Goal: Task Accomplishment & Management: Manage account settings

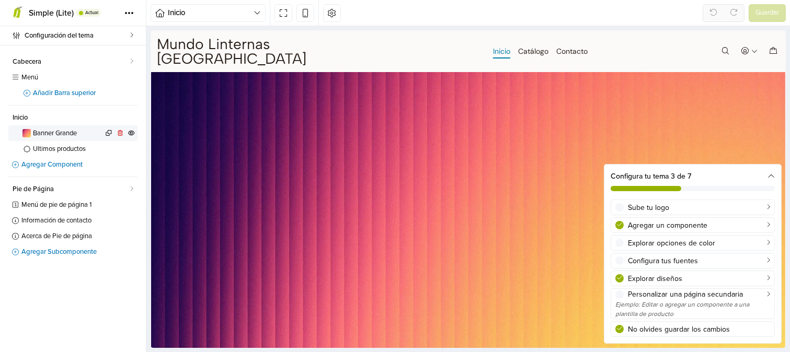
click at [66, 131] on span "Banner Grande" at bounding box center [68, 133] width 70 height 7
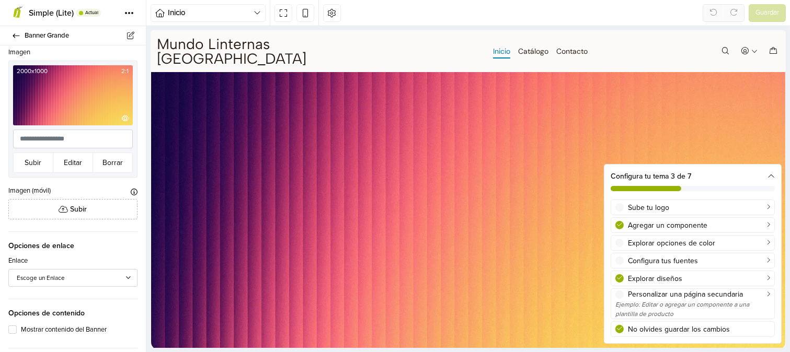
scroll to position [116, 0]
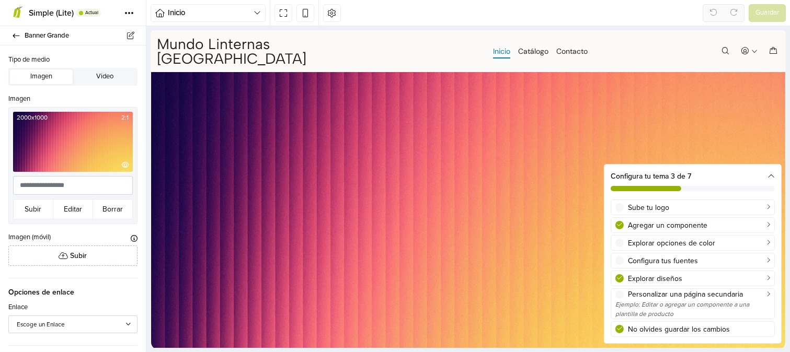
click at [63, 142] on img at bounding box center [73, 142] width 120 height 60
click at [107, 205] on button "Borrar" at bounding box center [113, 209] width 40 height 20
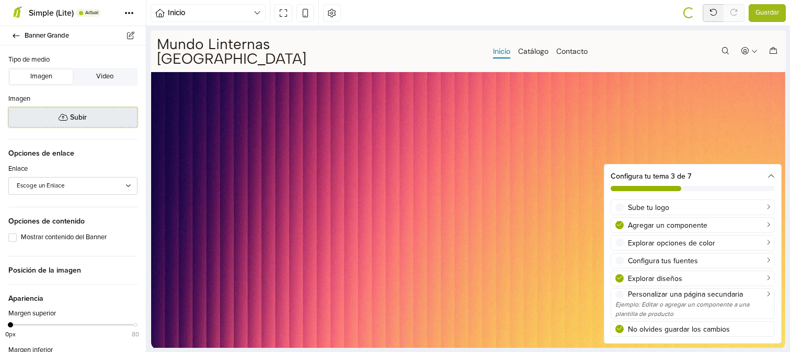
click at [82, 118] on span "Subir" at bounding box center [79, 117] width 17 height 11
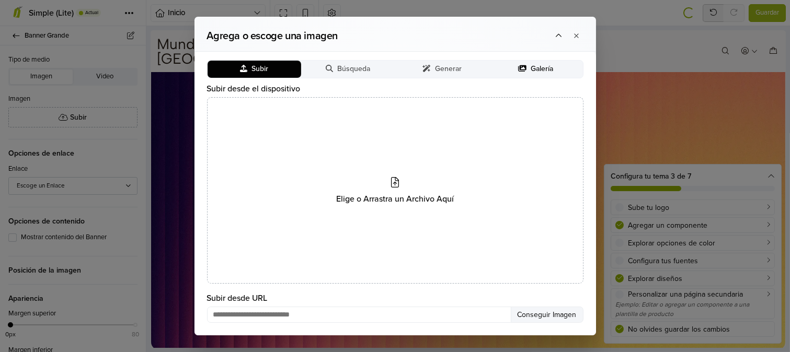
click at [538, 72] on span "Galería" at bounding box center [542, 69] width 22 height 9
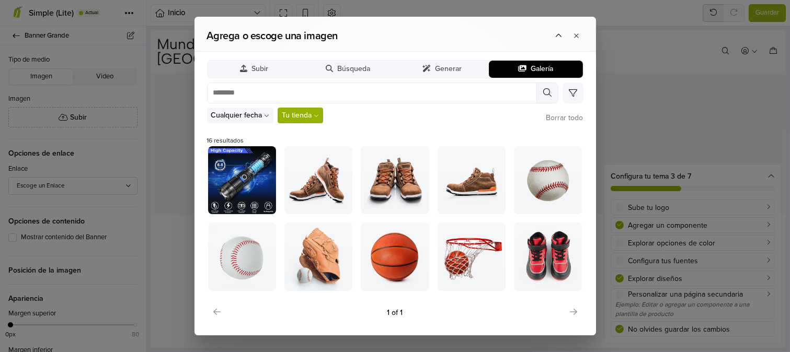
scroll to position [0, 0]
click at [452, 70] on span "Generar" at bounding box center [448, 69] width 27 height 9
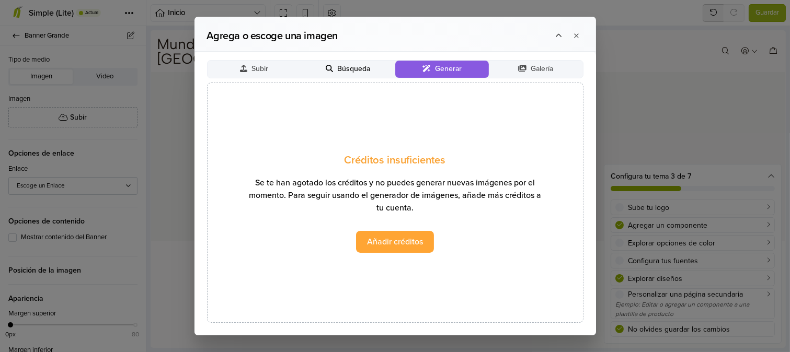
click at [360, 70] on span "Búsqueda" at bounding box center [353, 69] width 33 height 9
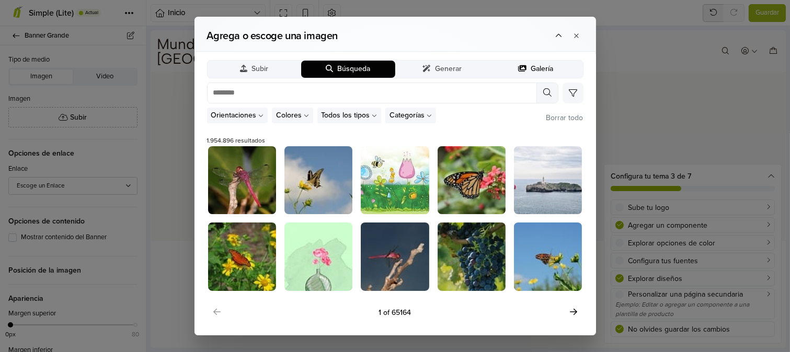
click at [537, 69] on span "Galería" at bounding box center [542, 69] width 22 height 9
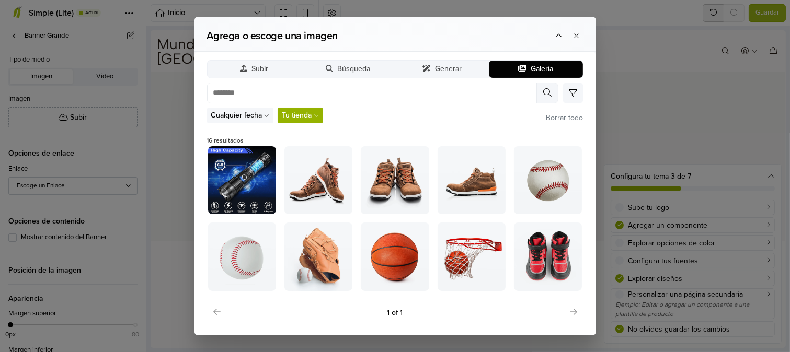
click at [316, 114] on icon at bounding box center [316, 115] width 5 height 5
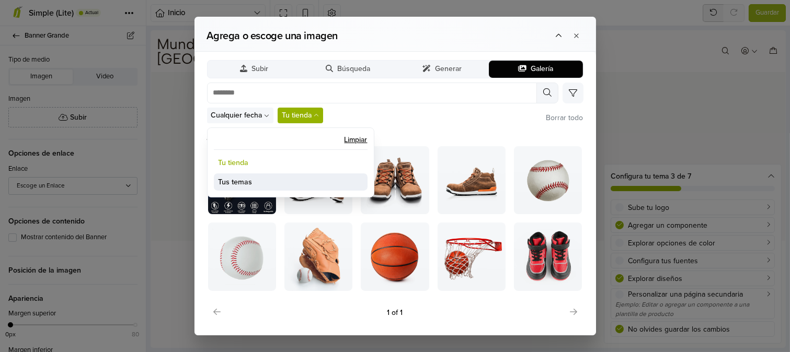
click at [239, 180] on button "Tus temas" at bounding box center [291, 182] width 154 height 17
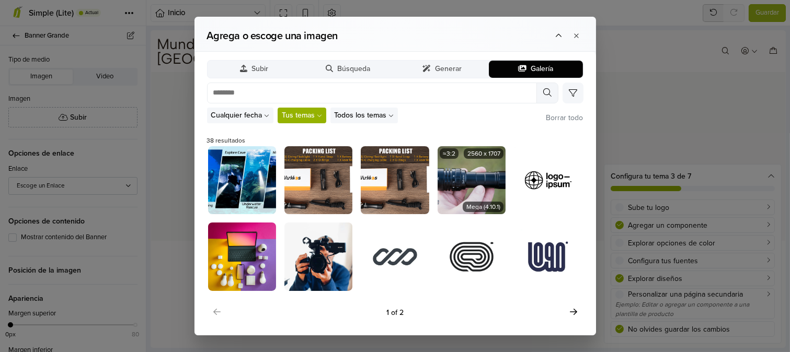
click at [469, 181] on img at bounding box center [471, 180] width 68 height 68
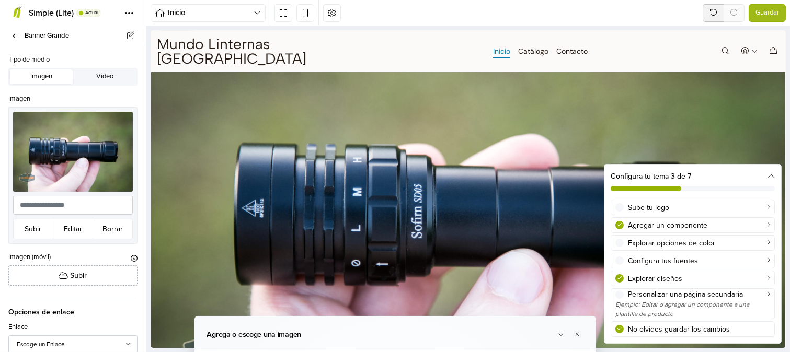
scroll to position [79, 0]
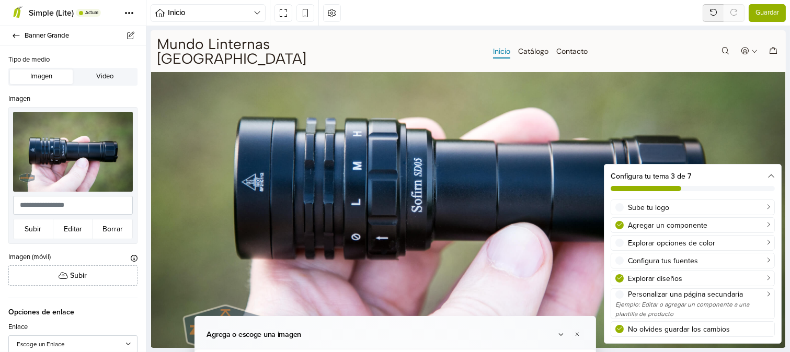
click at [762, 16] on span "Guardar" at bounding box center [767, 13] width 24 height 10
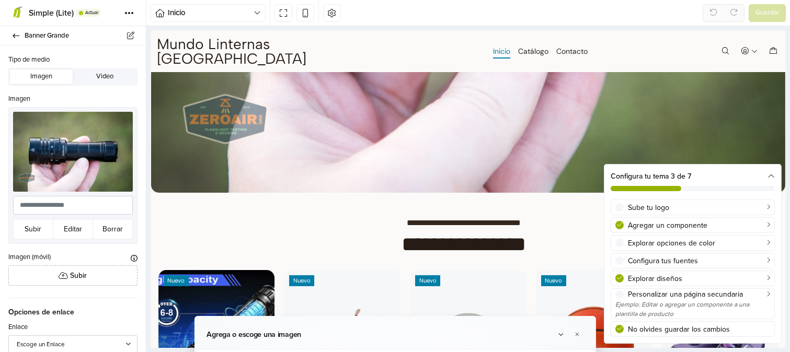
scroll to position [290, 0]
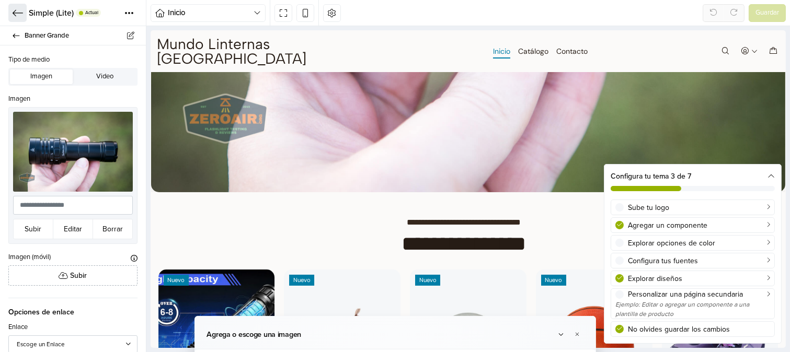
click at [17, 13] on icon at bounding box center [18, 12] width 10 height 6
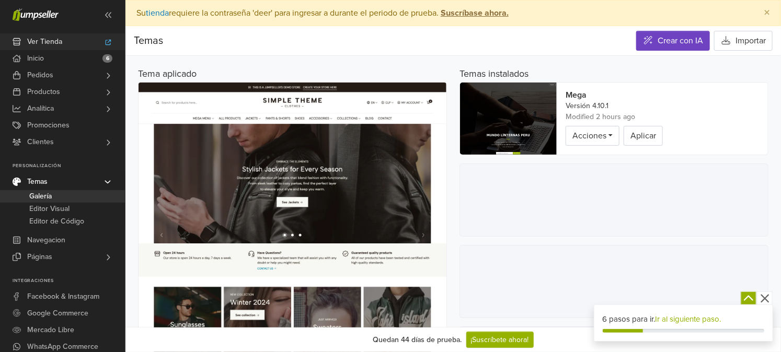
click at [53, 40] on span "Ver Tienda" at bounding box center [44, 41] width 35 height 17
click at [38, 194] on span "Galería" at bounding box center [40, 196] width 22 height 13
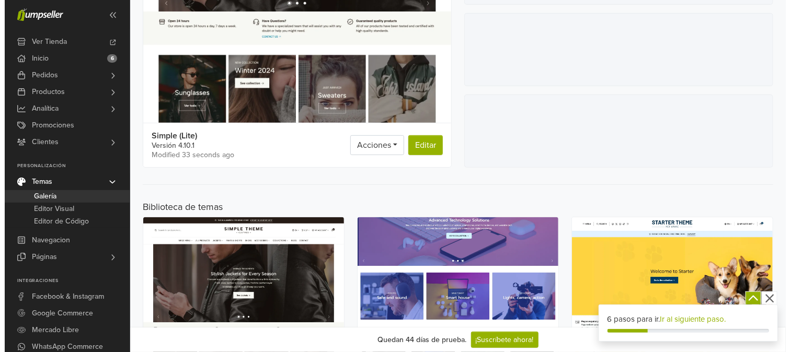
scroll to position [290, 0]
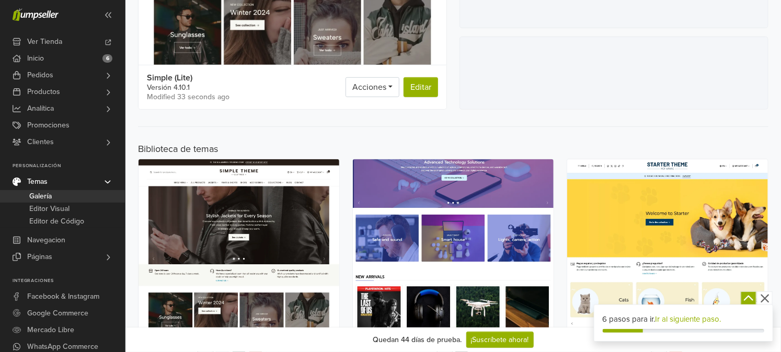
click at [443, 183] on img at bounding box center [453, 259] width 201 height 201
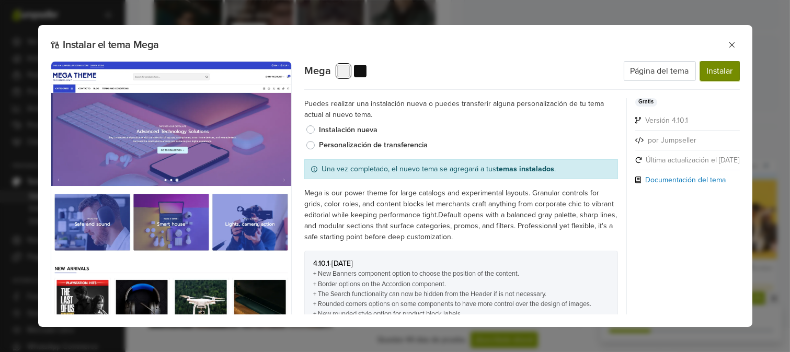
click at [722, 71] on button "Instalar" at bounding box center [720, 71] width 40 height 20
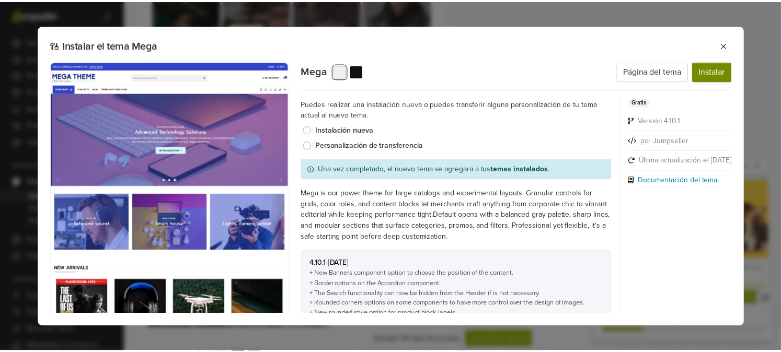
scroll to position [0, 0]
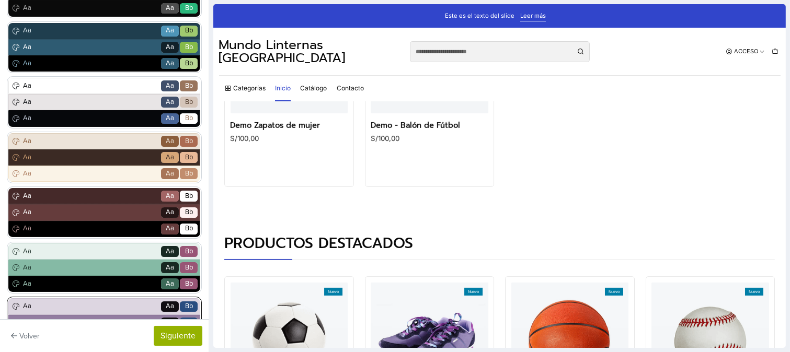
scroll to position [174, 0]
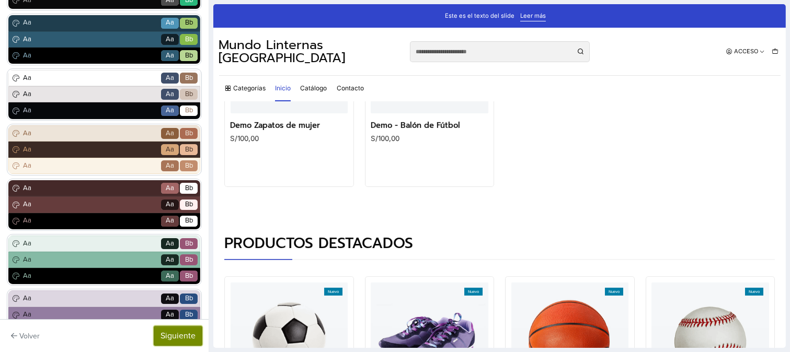
click at [189, 342] on button "Siguiente" at bounding box center [178, 336] width 49 height 20
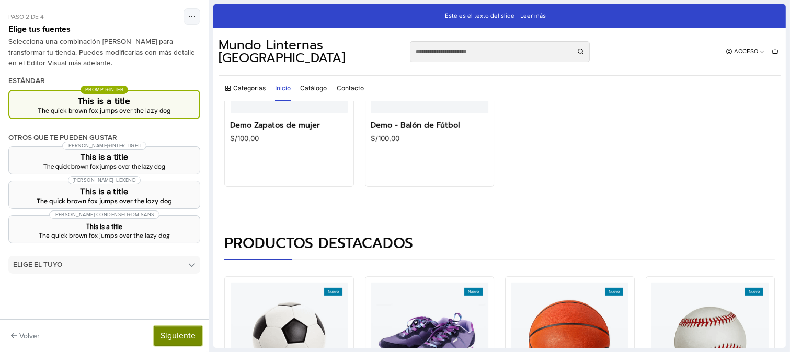
click at [189, 342] on button "Siguiente" at bounding box center [178, 336] width 49 height 20
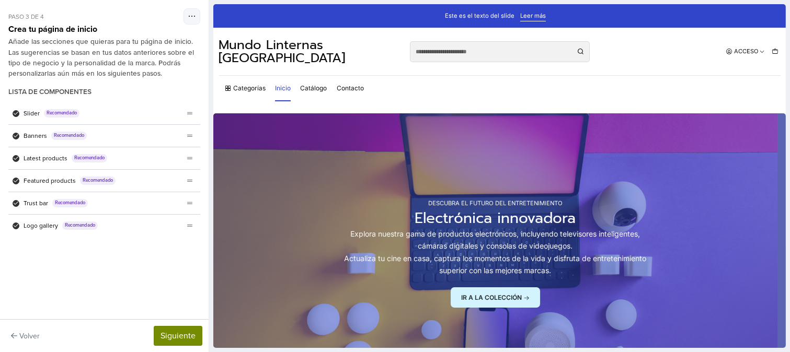
scroll to position [0, 0]
click at [190, 337] on button "Siguiente" at bounding box center [178, 336] width 49 height 20
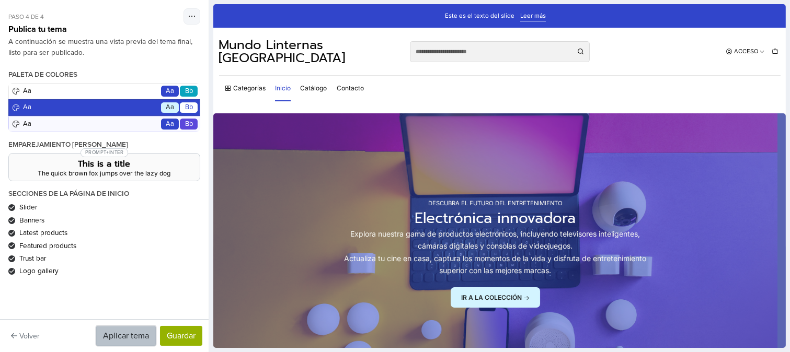
click at [132, 332] on button "Aplicar tema" at bounding box center [126, 336] width 60 height 20
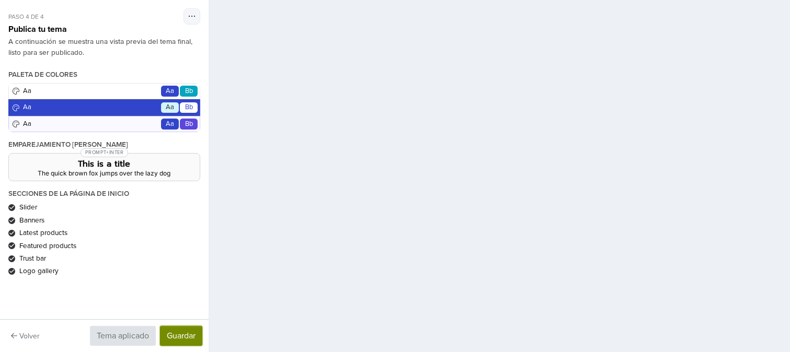
click at [176, 333] on button "Guardar" at bounding box center [181, 336] width 42 height 20
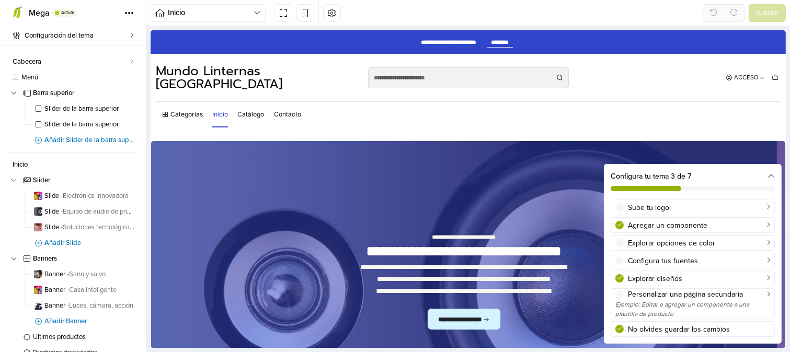
click at [770, 174] on icon at bounding box center [770, 176] width 7 height 7
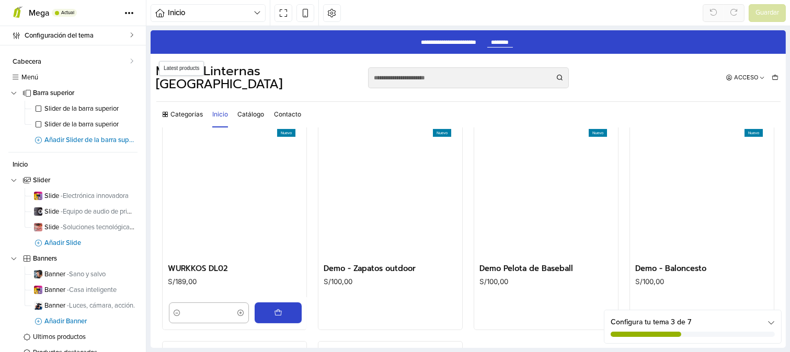
scroll to position [581, 0]
